Goal: Task Accomplishment & Management: Use online tool/utility

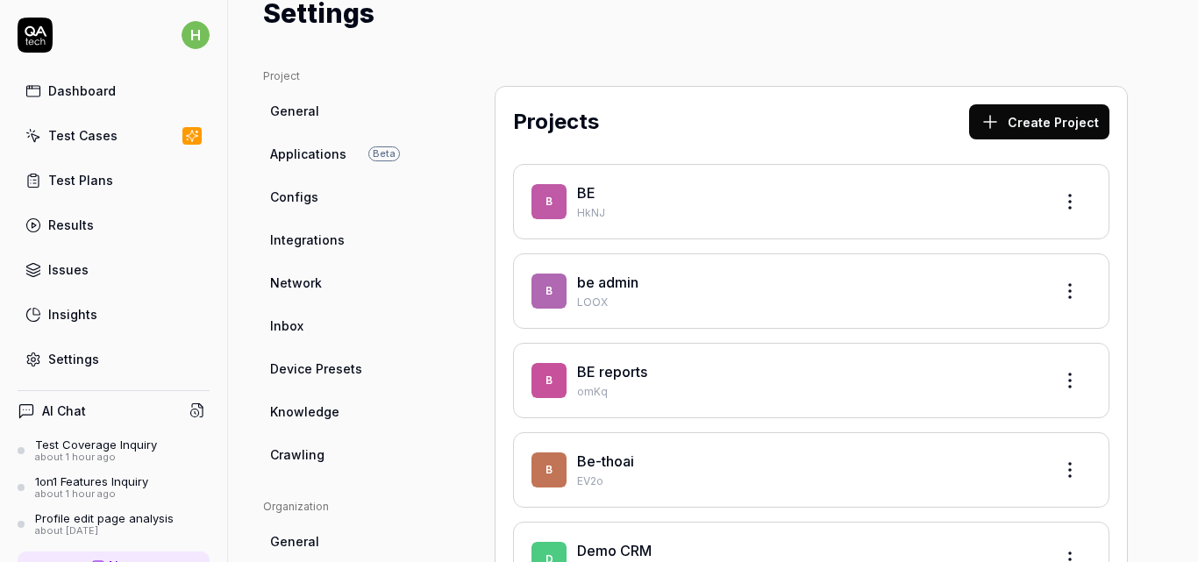
scroll to position [64, 0]
click at [582, 189] on link "BE" at bounding box center [586, 194] width 18 height 18
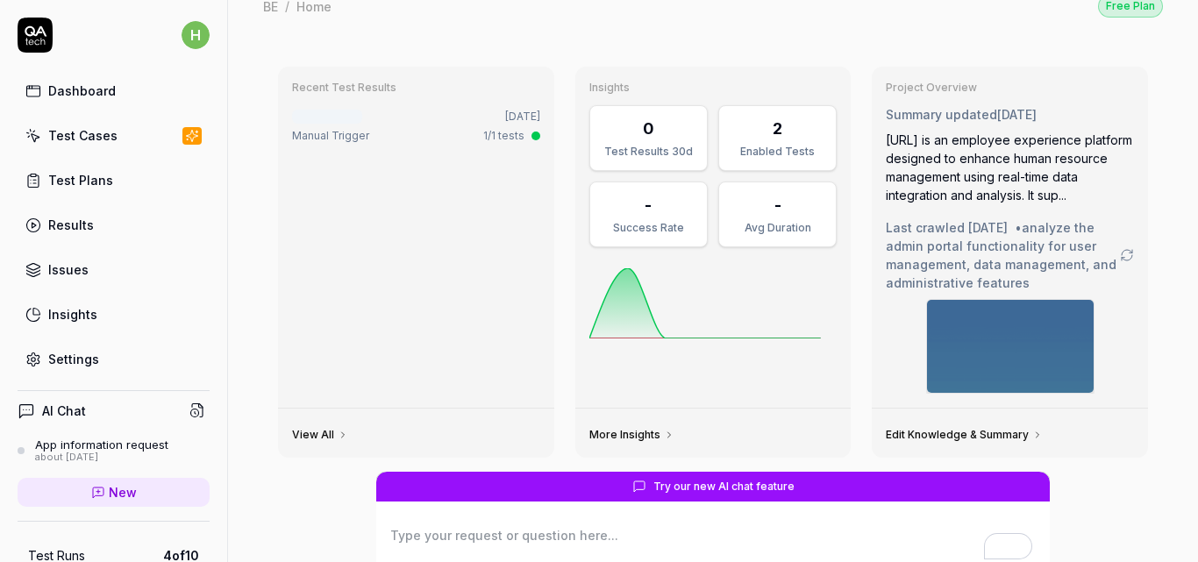
scroll to position [32, 0]
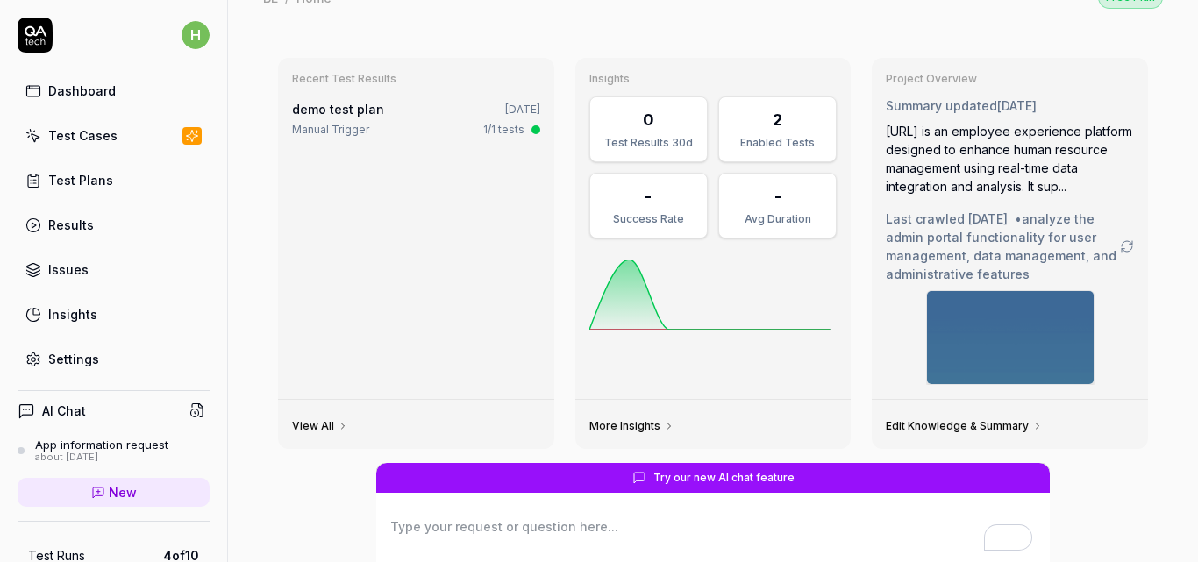
type textarea "*"
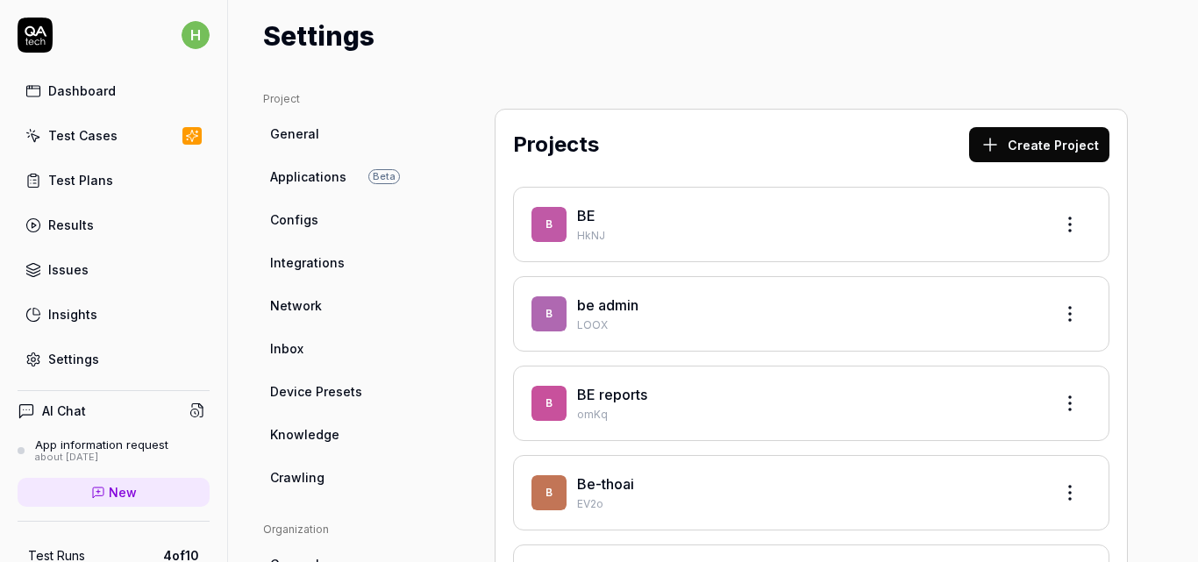
scroll to position [43, 0]
click at [1019, 117] on div "Projects Create Project B BE HkNJ b be admin LOOX B BE reports omKq B Be-thoai …" at bounding box center [811, 373] width 633 height 530
click at [1019, 146] on button "Create Project" at bounding box center [1039, 143] width 140 height 35
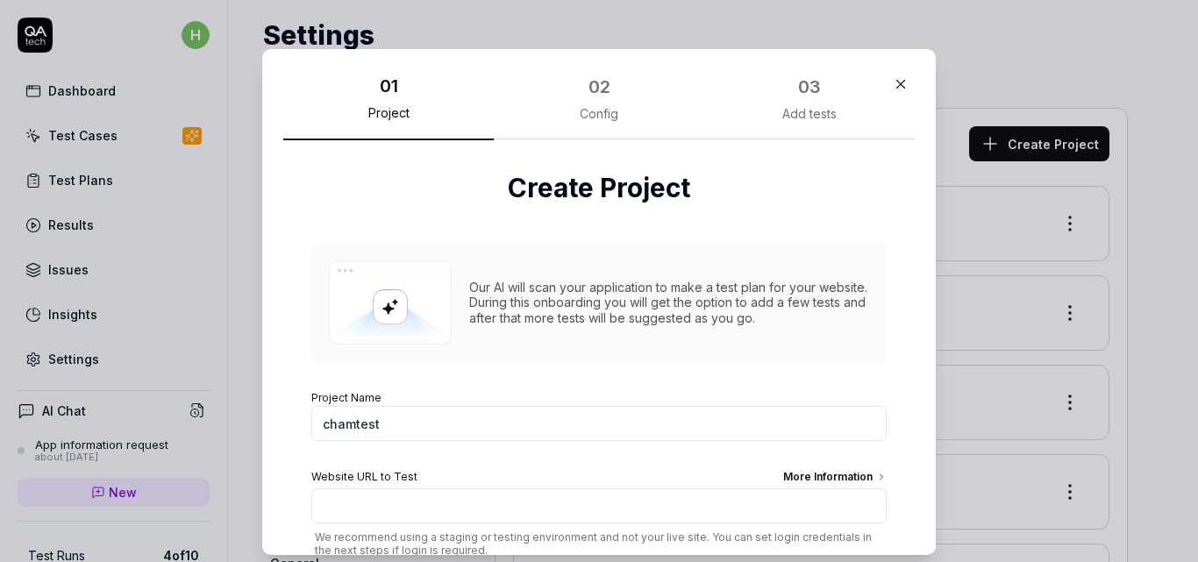
scroll to position [114, 0]
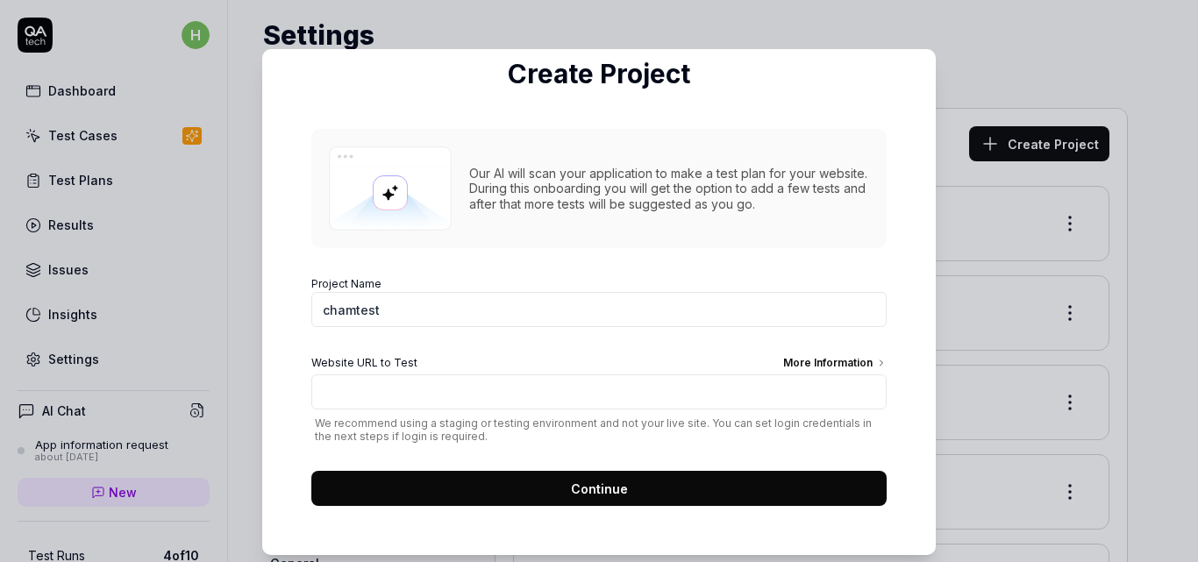
type input "chamtest"
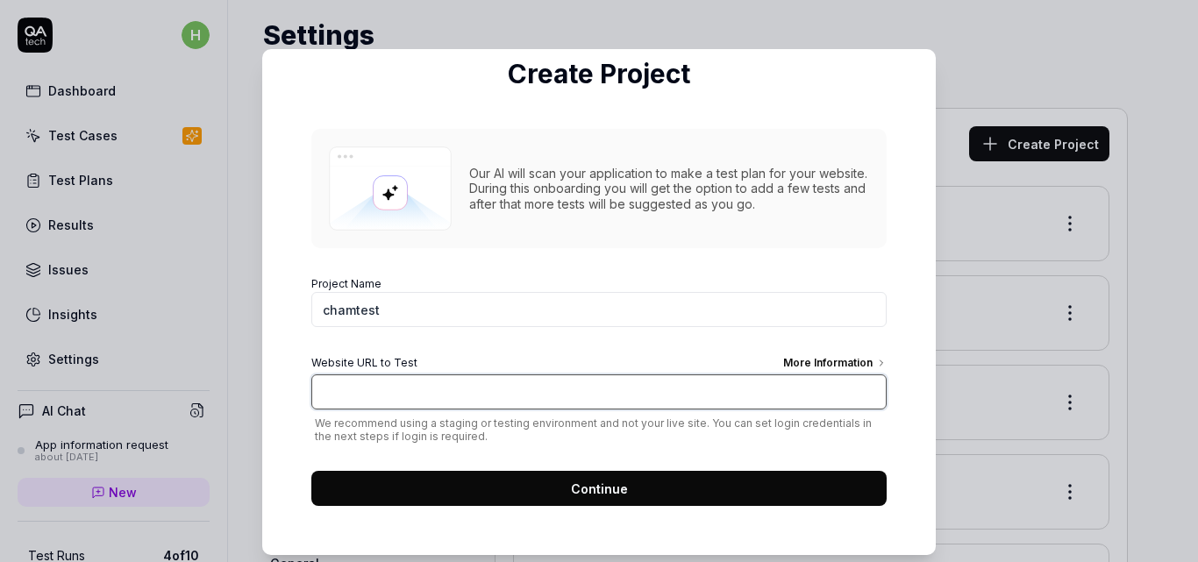
click at [470, 398] on input "Website URL to Test More Information" at bounding box center [598, 392] width 575 height 35
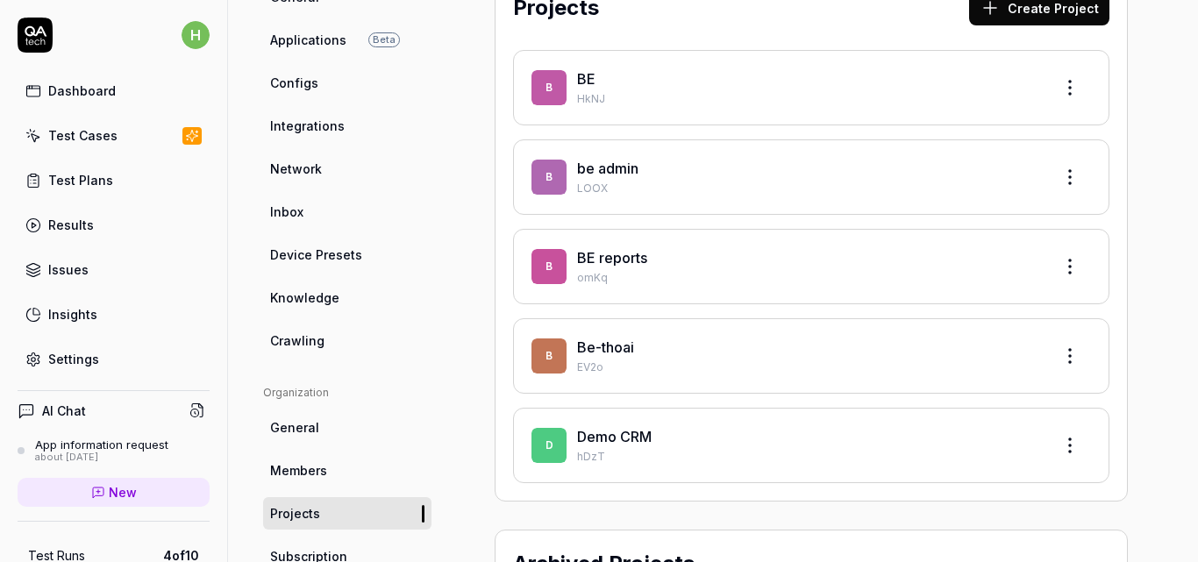
scroll to position [178, 0]
click at [816, 351] on div "Be-thoai" at bounding box center [807, 348] width 461 height 21
click at [570, 350] on div "B Be-thoai EV2o" at bounding box center [812, 357] width 560 height 39
click at [587, 348] on link "Be-thoai" at bounding box center [605, 348] width 57 height 18
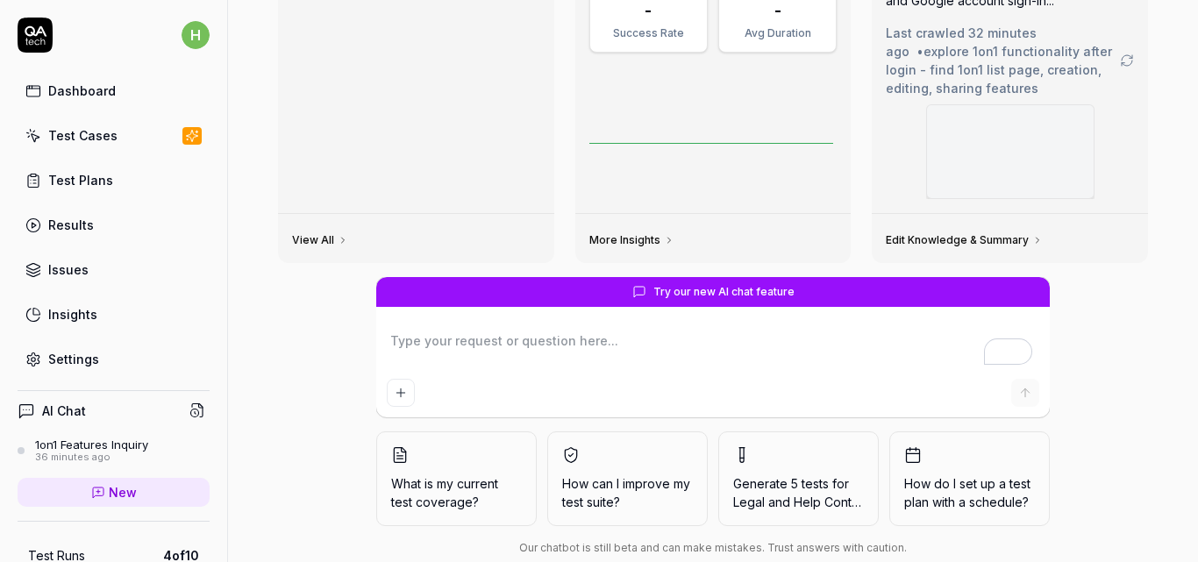
scroll to position [237, 0]
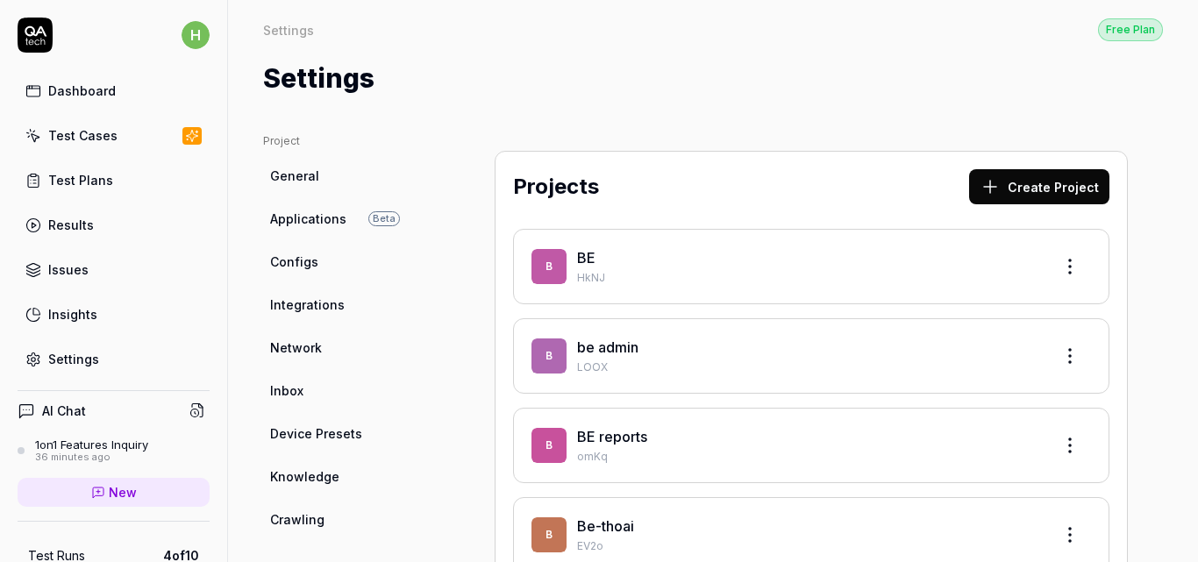
click at [586, 259] on link "BE" at bounding box center [586, 258] width 18 height 18
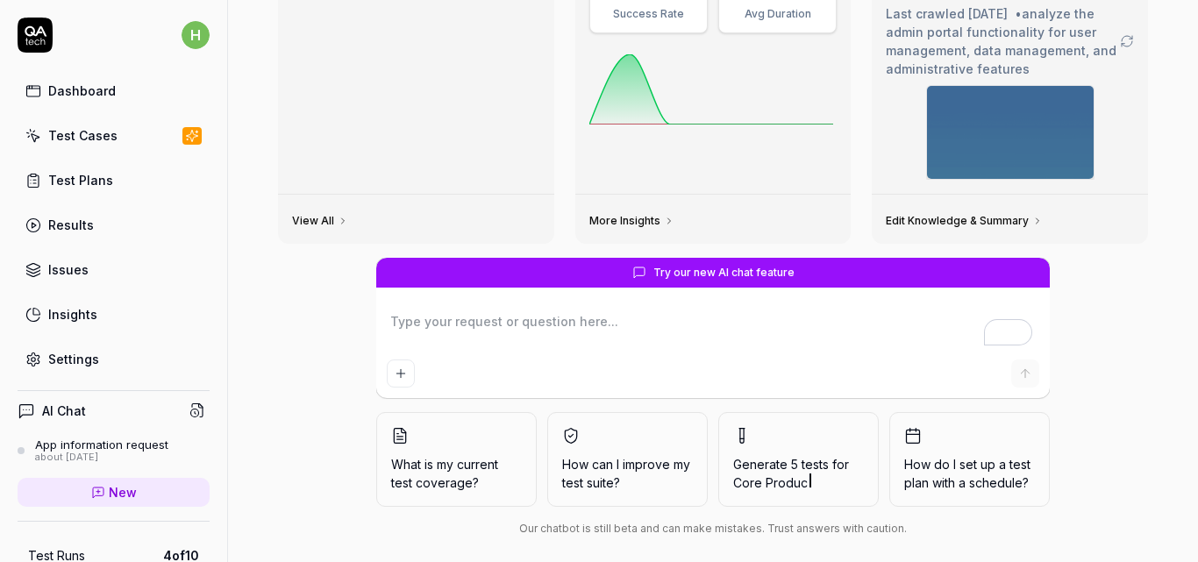
scroll to position [236, 0]
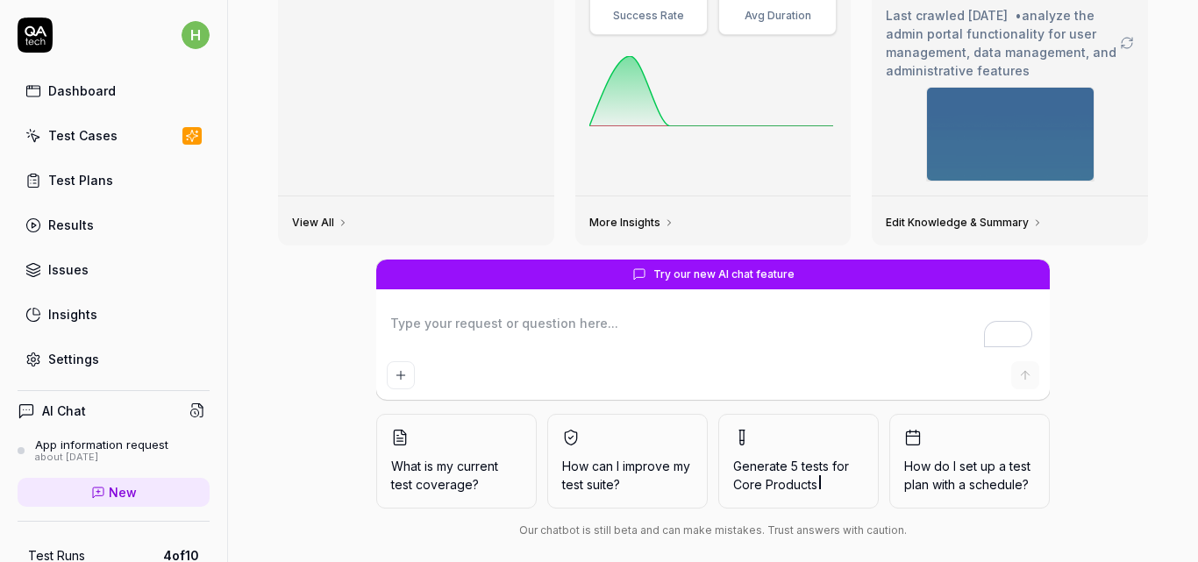
click at [339, 233] on div "View All" at bounding box center [416, 220] width 276 height 49
click at [339, 228] on icon at bounding box center [343, 223] width 11 height 11
type textarea "*"
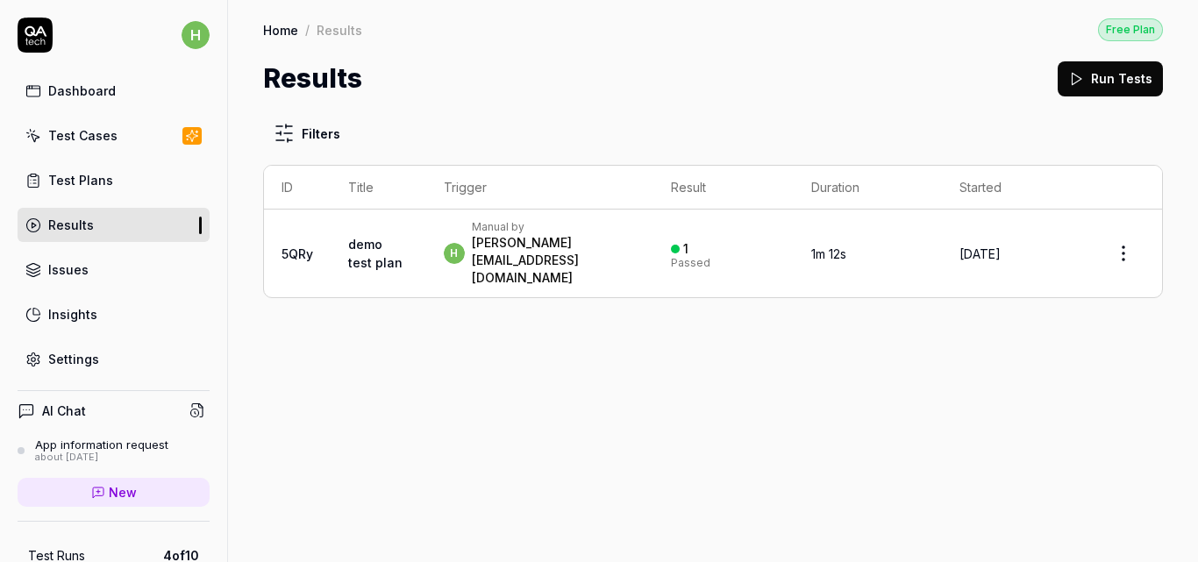
click at [529, 261] on div "[PERSON_NAME][EMAIL_ADDRESS][DOMAIN_NAME]" at bounding box center [554, 260] width 164 height 53
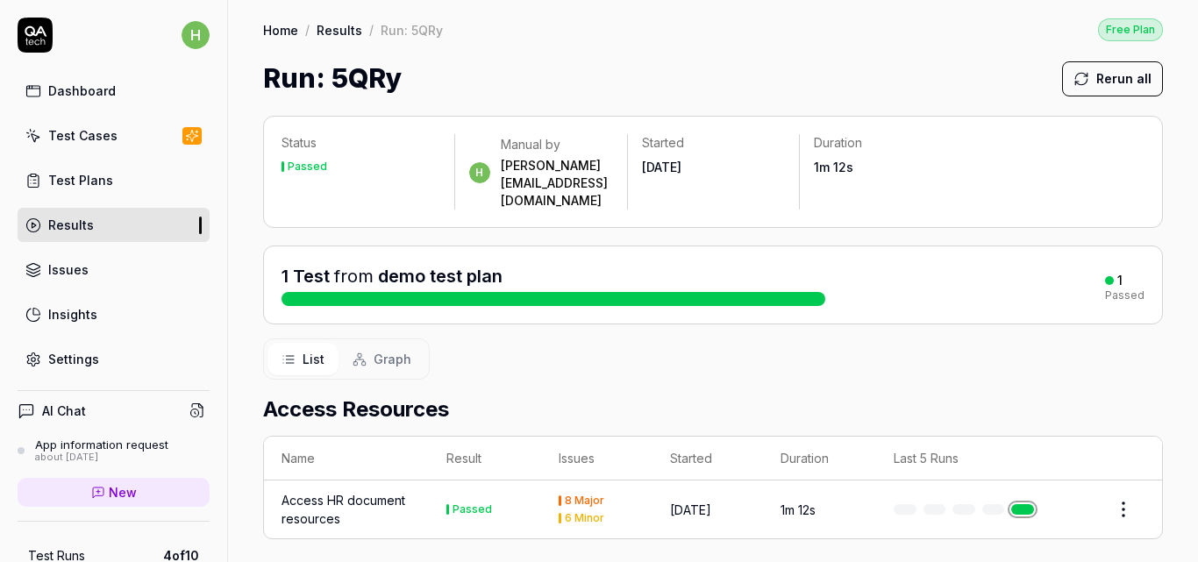
click at [364, 491] on div "Access HR document resources" at bounding box center [347, 509] width 130 height 37
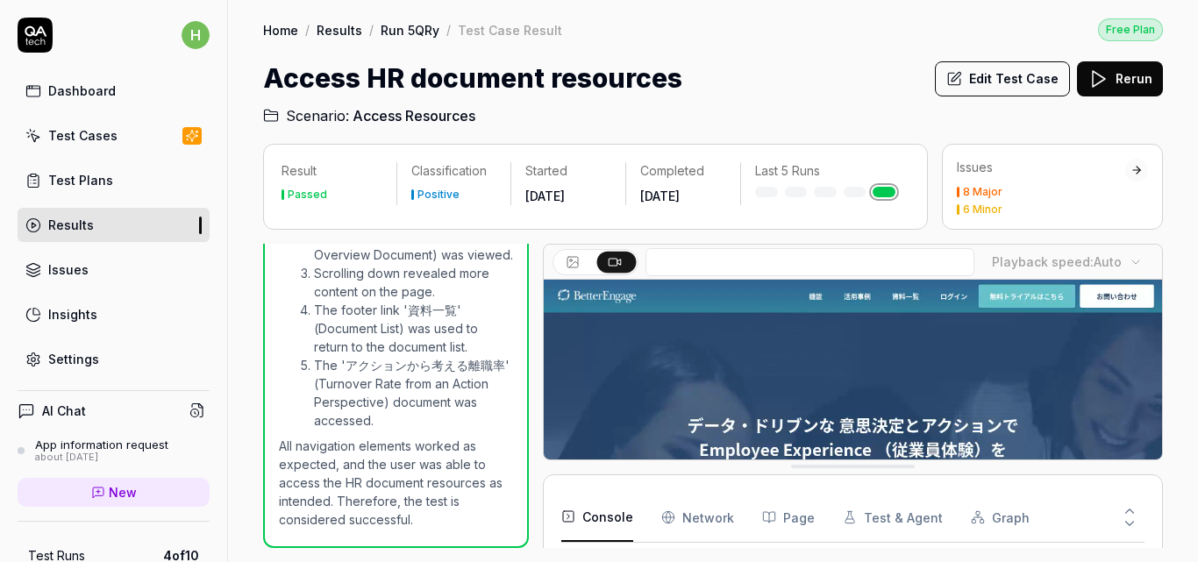
scroll to position [1130, 0]
